Goal: Task Accomplishment & Management: Complete application form

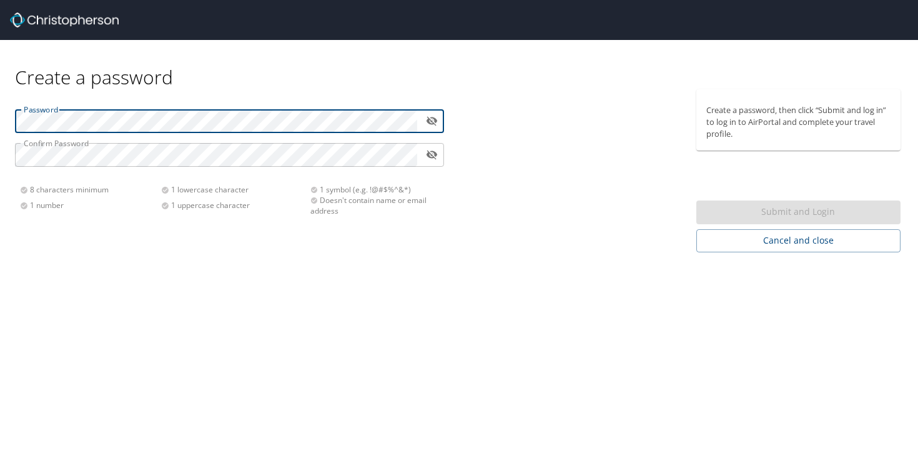
click at [434, 117] on icon "toggle password visibility" at bounding box center [432, 121] width 12 height 12
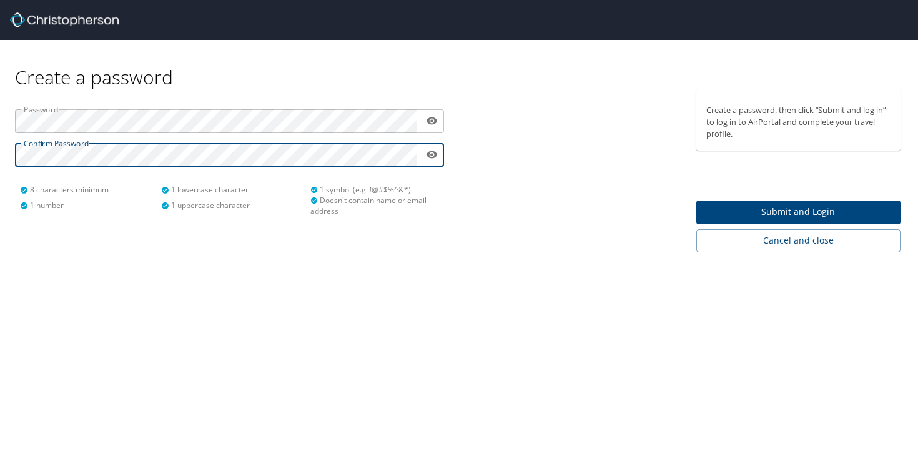
click at [762, 213] on span "Submit and Login" at bounding box center [798, 212] width 185 height 16
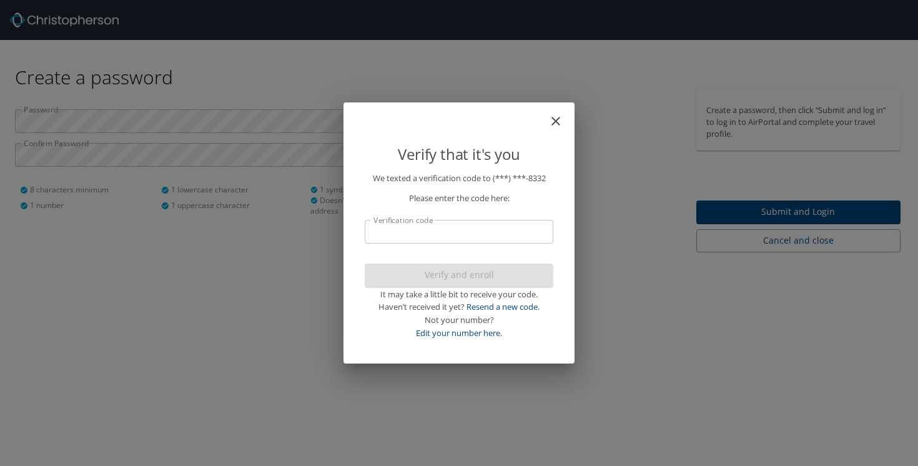
click at [510, 230] on input "Verification code" at bounding box center [459, 232] width 189 height 24
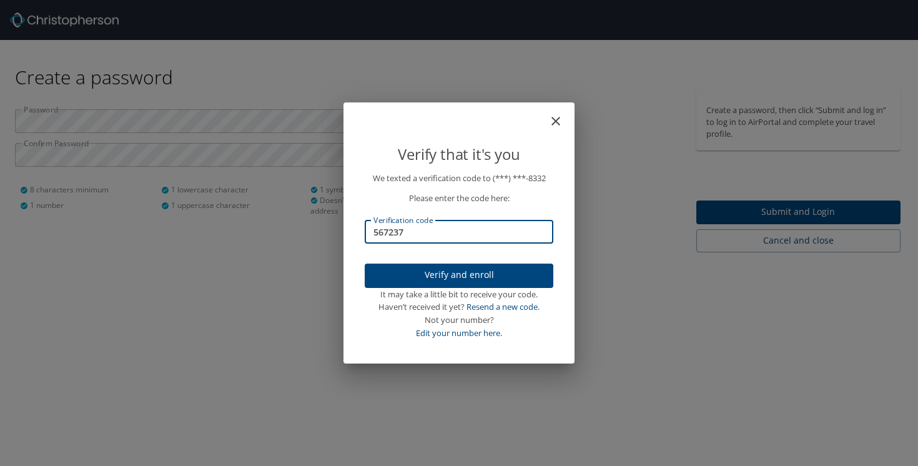
type input "567237"
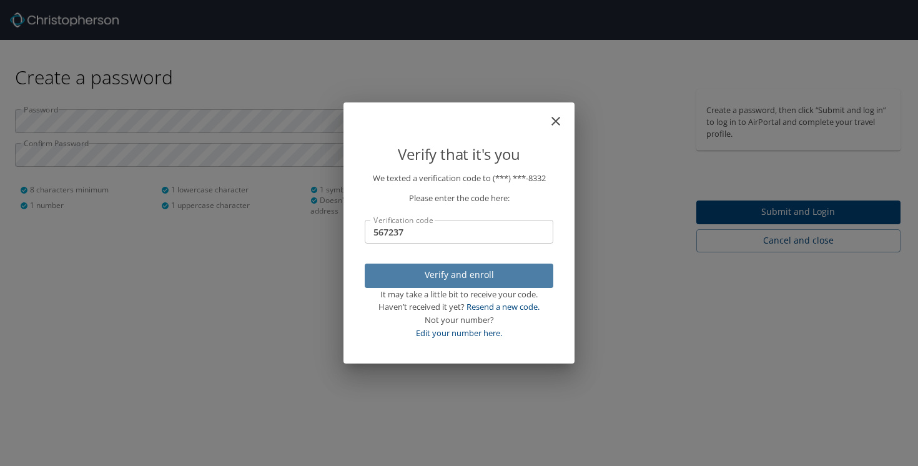
click at [516, 279] on span "Verify and enroll" at bounding box center [459, 275] width 169 height 16
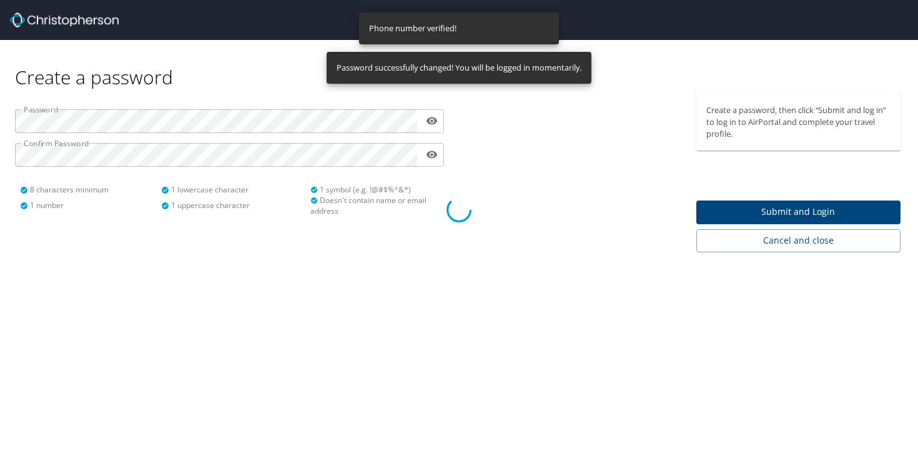
select select "US"
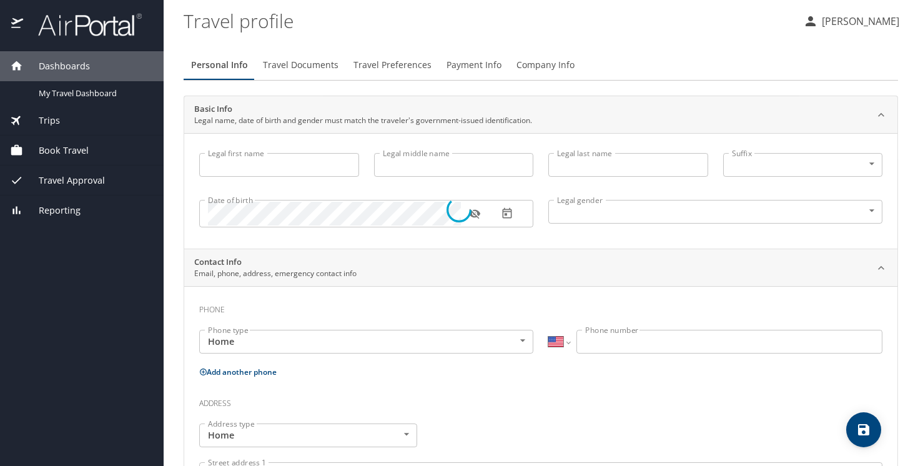
type input "[PERSON_NAME]"
type input "Solden"
type input "[DEMOGRAPHIC_DATA]"
select select "US"
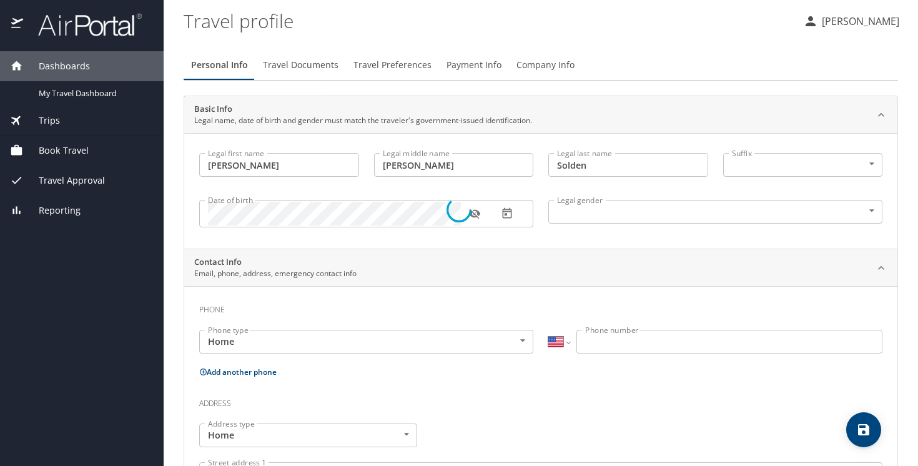
select select "US"
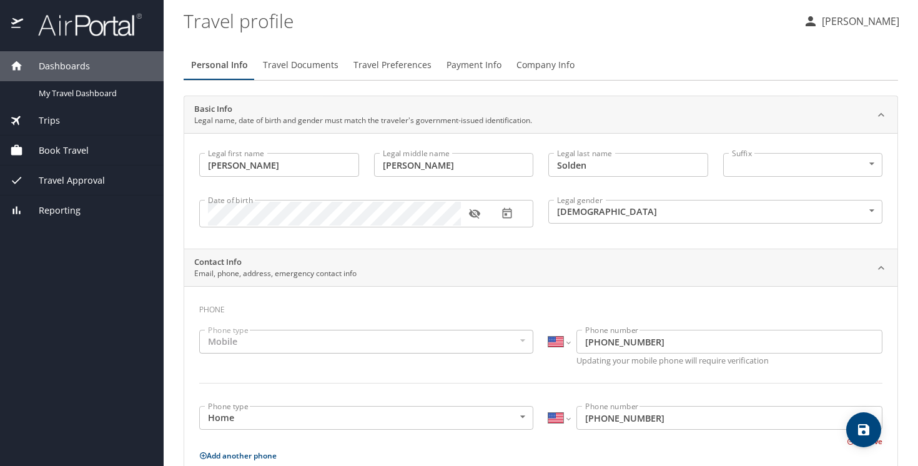
click at [56, 131] on div "Trips" at bounding box center [82, 121] width 164 height 30
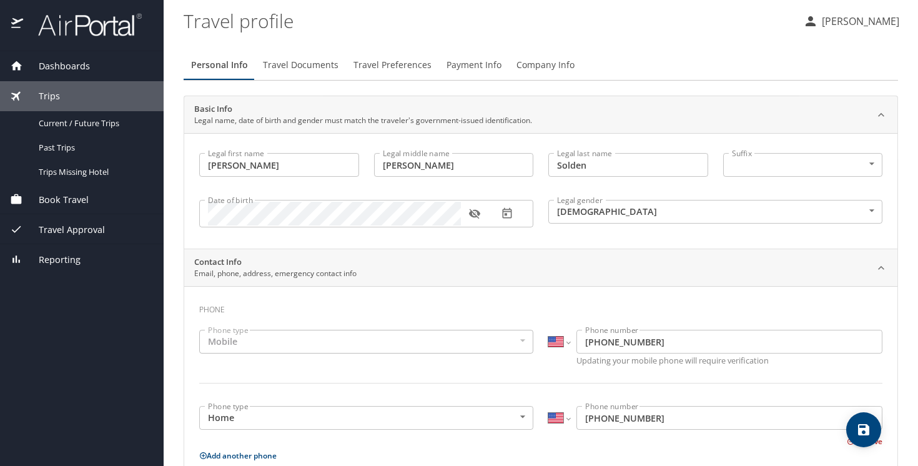
click at [61, 208] on div "Book Travel" at bounding box center [82, 199] width 164 height 30
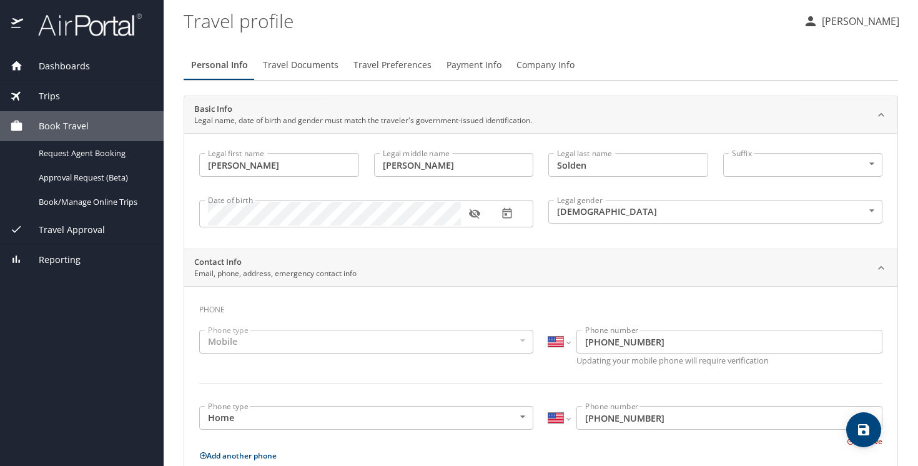
click at [311, 19] on profile "Travel profile" at bounding box center [489, 20] width 610 height 39
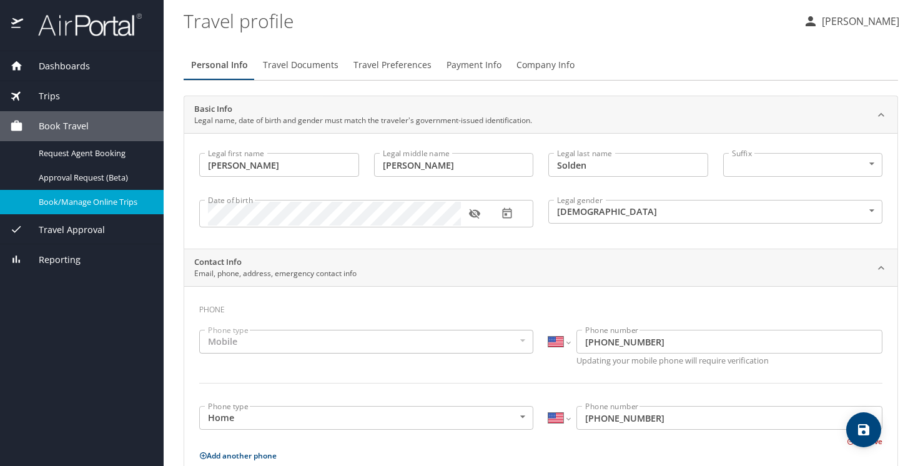
click at [109, 201] on span "Book/Manage Online Trips" at bounding box center [94, 202] width 110 height 12
